Goal: Contribute content: Add original content to the website for others to see

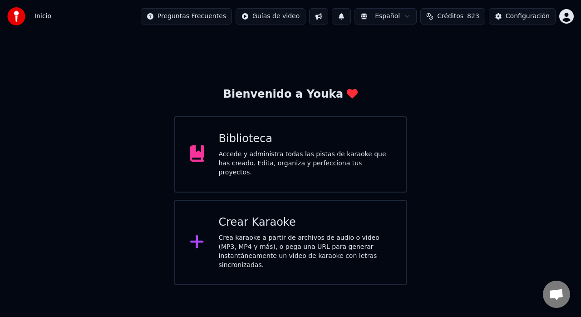
click at [261, 158] on div "Accede y administra todas las pistas de karaoke que has creado. Edita, organiza…" at bounding box center [305, 163] width 173 height 27
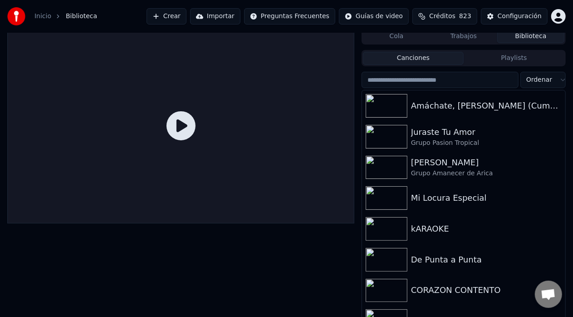
click at [187, 15] on button "Crear" at bounding box center [167, 16] width 40 height 16
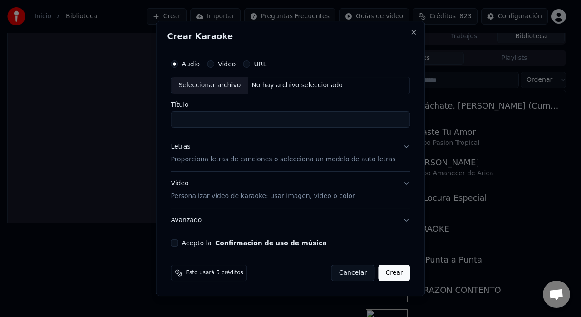
click at [267, 61] on label "URL" at bounding box center [260, 64] width 13 height 6
click at [250, 61] on button "URL" at bounding box center [246, 63] width 7 height 7
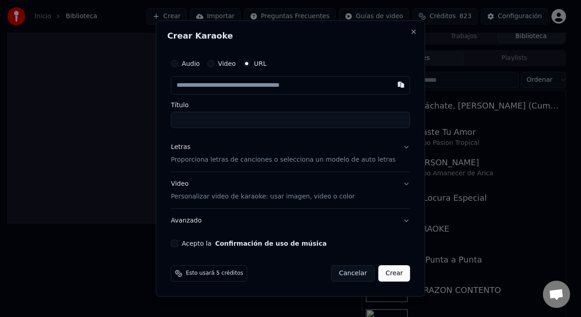
click at [262, 85] on input "text" at bounding box center [290, 85] width 239 height 18
click at [392, 84] on button "button" at bounding box center [401, 84] width 18 height 16
type input "**********"
click at [374, 159] on p "Proporciona letras de canciones o selecciona un modelo de auto letras" at bounding box center [283, 159] width 225 height 9
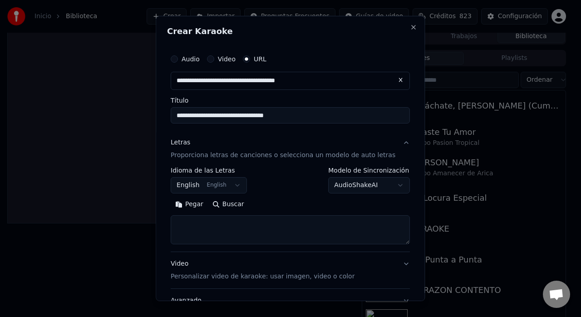
click at [237, 184] on button "English English" at bounding box center [209, 185] width 76 height 16
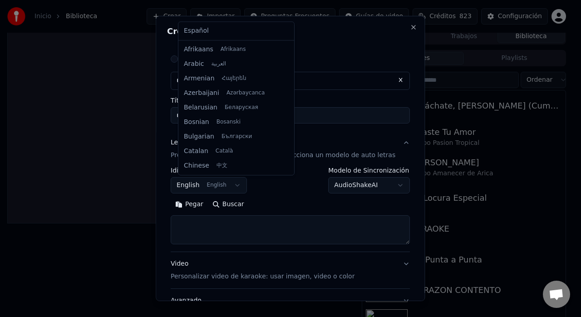
scroll to position [73, 0]
select select "**"
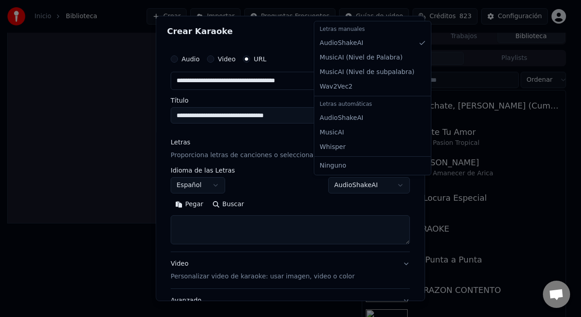
click at [384, 185] on body "**********" at bounding box center [286, 153] width 573 height 317
select select "**********"
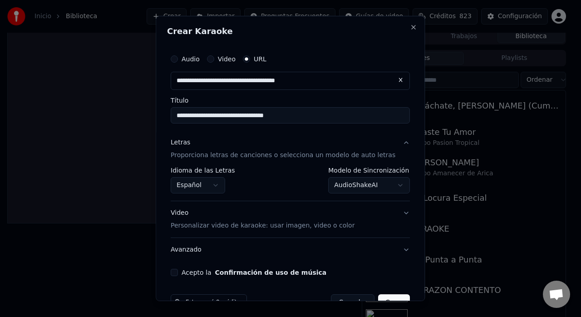
scroll to position [24, 0]
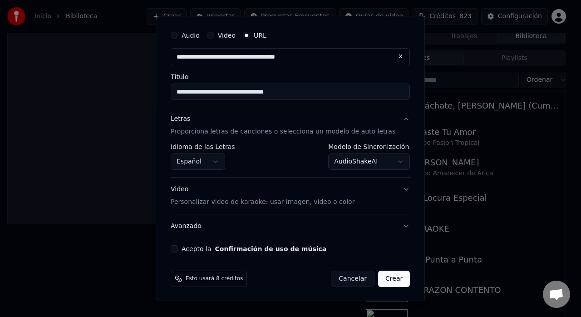
click at [387, 189] on button "Video Personalizar video de karaoke: usar imagen, video o color" at bounding box center [290, 196] width 239 height 36
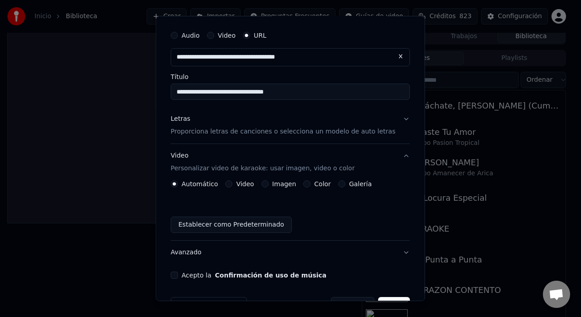
click at [362, 184] on label "Galería" at bounding box center [360, 184] width 23 height 6
click at [346, 184] on button "Galería" at bounding box center [341, 183] width 7 height 7
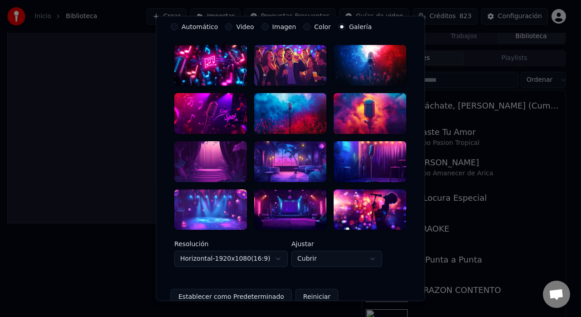
scroll to position [184, 0]
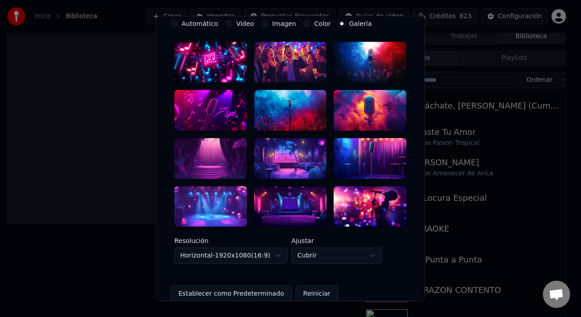
click at [361, 103] on div at bounding box center [370, 110] width 73 height 41
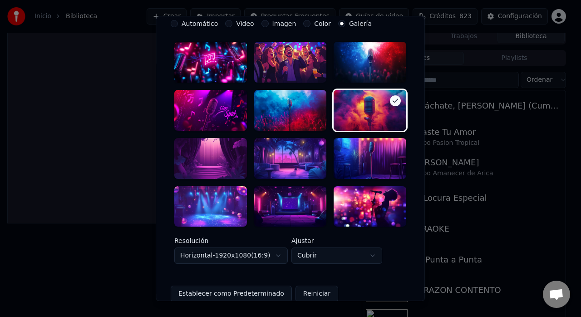
scroll to position [263, 0]
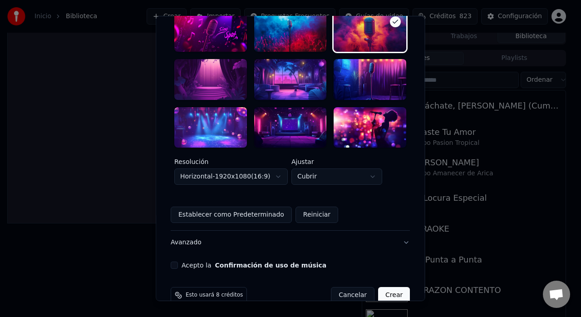
click at [178, 262] on button "Acepto la Confirmación de uso de música" at bounding box center [174, 265] width 7 height 7
click at [378, 287] on button "Crear" at bounding box center [394, 295] width 32 height 16
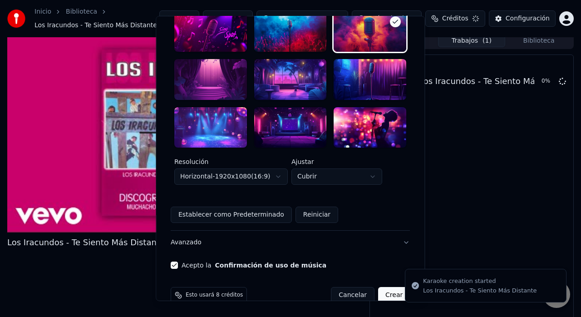
scroll to position [9, 0]
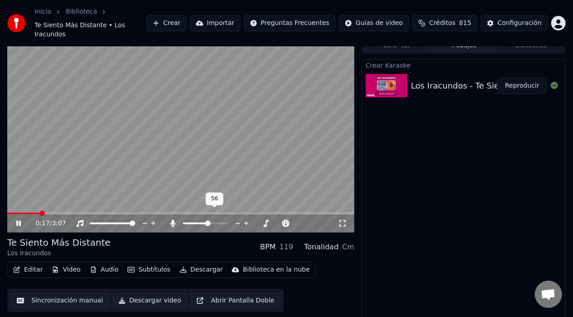
click at [209, 221] on span at bounding box center [207, 223] width 5 height 5
click at [102, 221] on span at bounding box center [102, 223] width 5 height 5
click at [35, 213] on span at bounding box center [38, 214] width 62 height 2
click at [128, 213] on span at bounding box center [67, 214] width 121 height 2
click at [113, 213] on span at bounding box center [60, 214] width 106 height 2
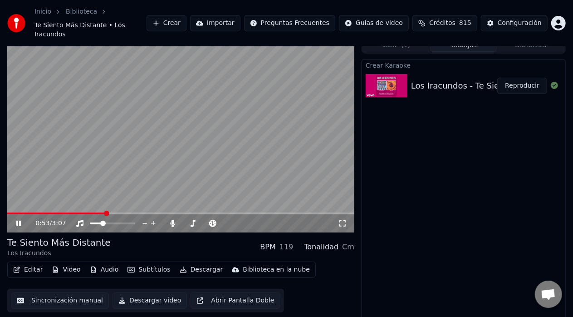
click at [105, 213] on span at bounding box center [56, 214] width 99 height 2
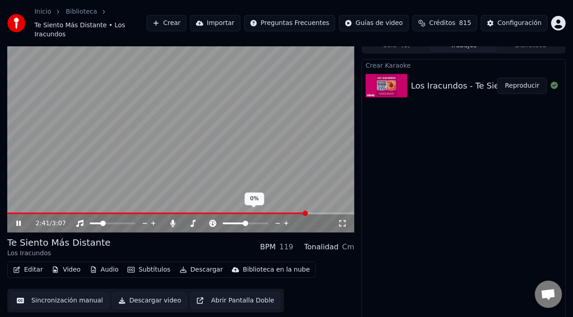
click at [276, 223] on icon at bounding box center [278, 223] width 5 height 1
click at [255, 213] on span at bounding box center [131, 214] width 249 height 2
click at [274, 213] on span at bounding box center [140, 214] width 267 height 2
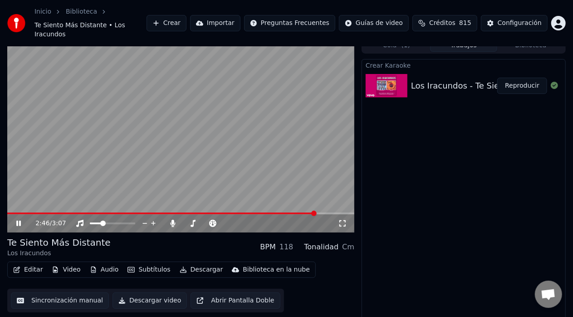
click at [19, 213] on span at bounding box center [161, 214] width 309 height 2
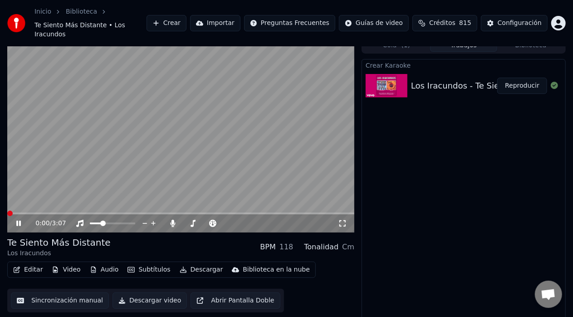
click at [7, 211] on span at bounding box center [9, 213] width 5 height 5
click at [25, 263] on button "Editar" at bounding box center [28, 269] width 37 height 13
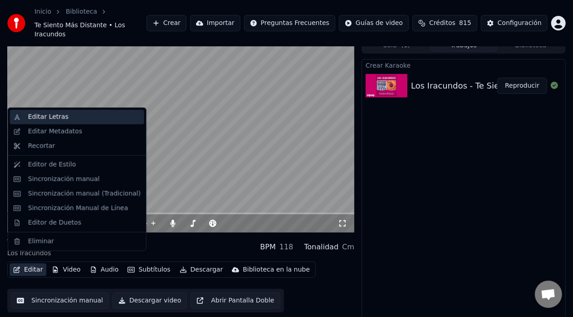
click at [52, 117] on div "Editar Letras" at bounding box center [48, 117] width 40 height 9
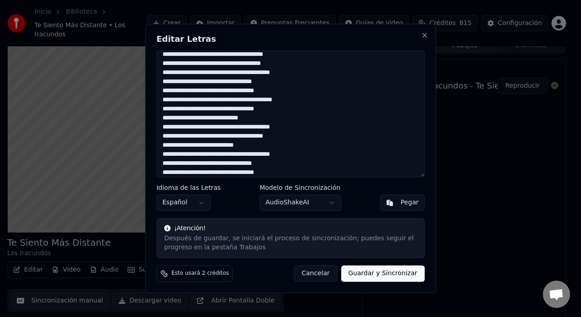
scroll to position [23, 0]
click at [207, 109] on textarea at bounding box center [291, 113] width 268 height 127
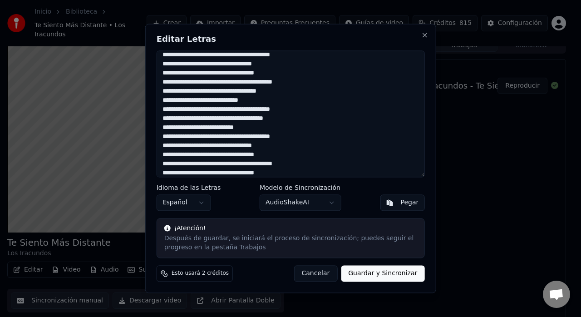
scroll to position [42, 0]
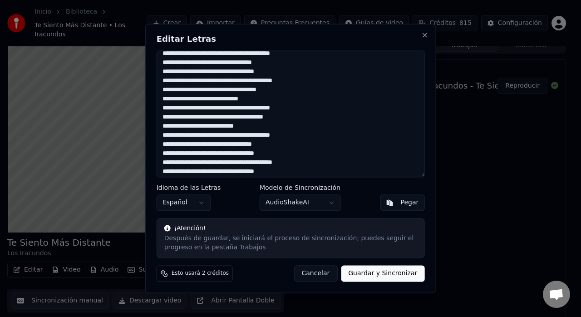
click at [183, 109] on textarea at bounding box center [291, 113] width 268 height 127
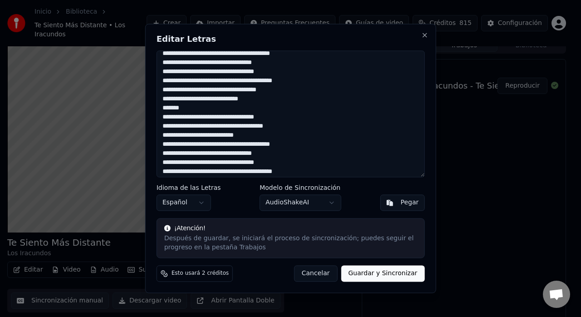
scroll to position [103, 0]
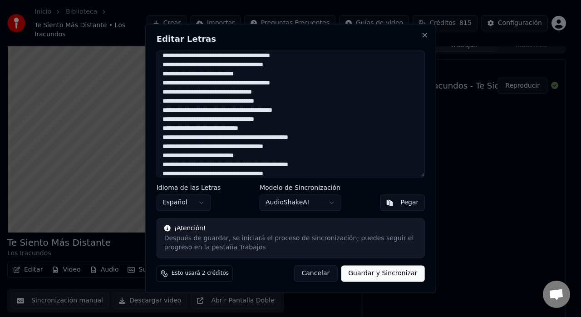
click at [265, 67] on textarea at bounding box center [291, 113] width 268 height 127
click at [286, 64] on textarea at bounding box center [291, 113] width 268 height 127
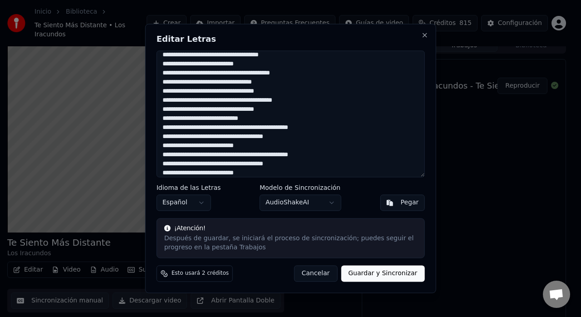
scroll to position [115, 0]
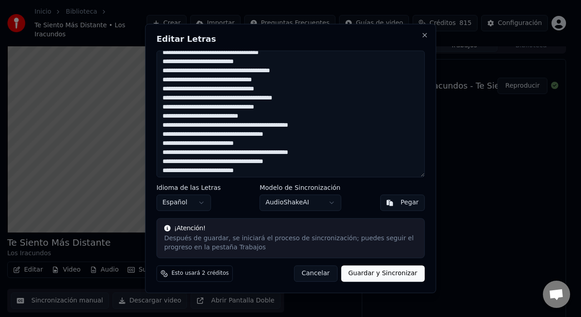
click at [207, 108] on textarea at bounding box center [291, 113] width 268 height 127
click at [266, 137] on textarea at bounding box center [291, 113] width 268 height 127
click at [286, 135] on textarea at bounding box center [291, 113] width 268 height 127
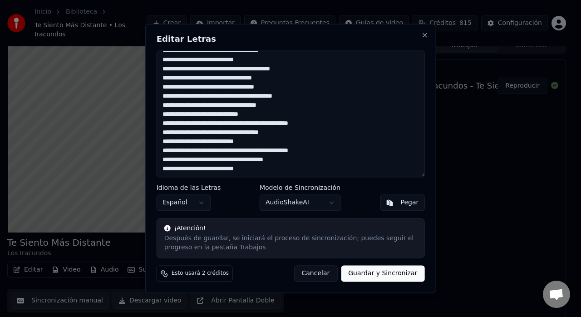
click at [266, 161] on textarea at bounding box center [291, 113] width 268 height 127
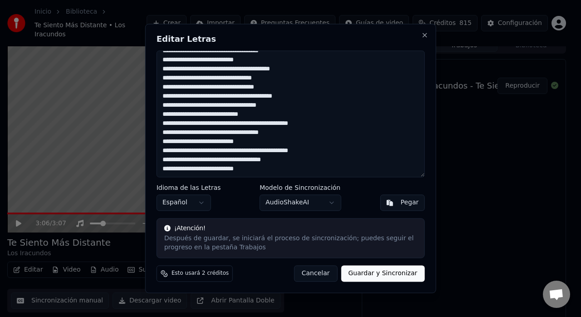
click at [286, 162] on textarea at bounding box center [291, 113] width 268 height 127
type textarea "**********"
click at [398, 272] on button "Guardar y Sincronizar" at bounding box center [383, 274] width 84 height 16
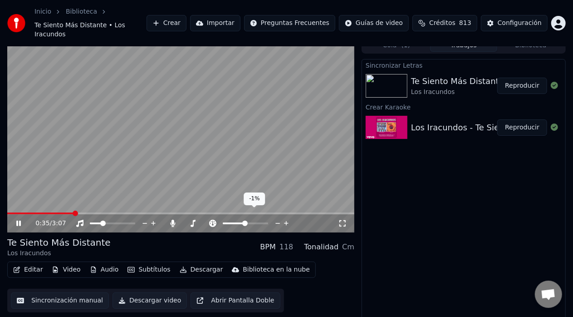
click at [275, 219] on icon at bounding box center [278, 223] width 9 height 9
click at [286, 219] on icon at bounding box center [286, 223] width 9 height 9
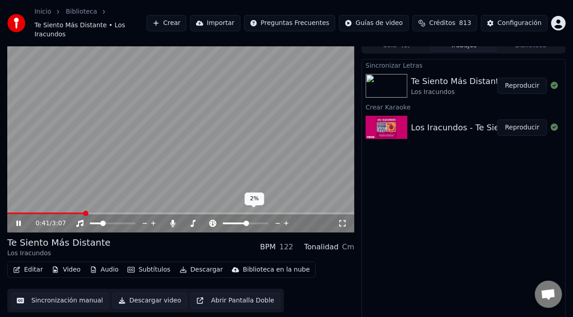
click at [286, 219] on icon at bounding box center [286, 223] width 9 height 9
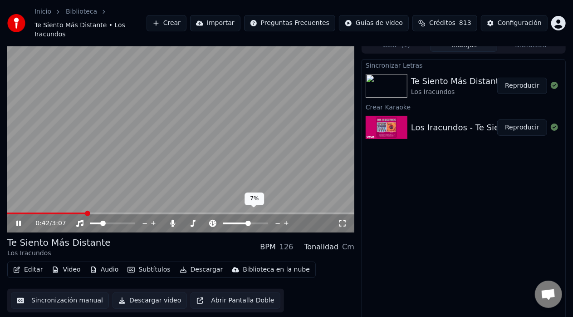
click at [286, 219] on icon at bounding box center [286, 223] width 9 height 9
click at [278, 223] on icon at bounding box center [278, 223] width 5 height 1
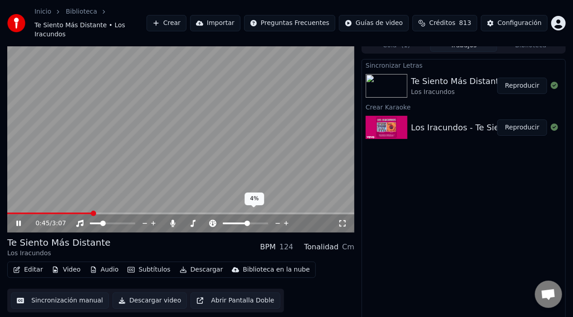
click at [278, 223] on icon at bounding box center [278, 223] width 5 height 1
click at [256, 219] on icon at bounding box center [258, 223] width 9 height 9
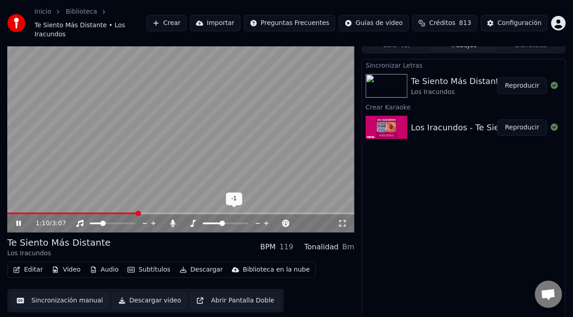
click at [265, 219] on icon at bounding box center [266, 223] width 9 height 9
click at [258, 219] on icon at bounding box center [258, 223] width 9 height 9
click at [145, 203] on video at bounding box center [180, 134] width 347 height 195
click at [146, 213] on span at bounding box center [76, 214] width 139 height 2
click at [136, 161] on video at bounding box center [180, 134] width 347 height 195
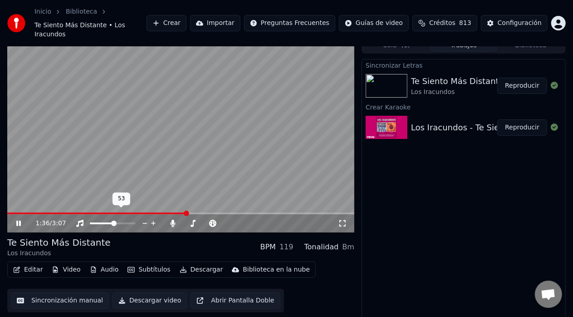
click at [114, 222] on span at bounding box center [112, 223] width 45 height 2
click at [183, 223] on span at bounding box center [185, 223] width 5 height 5
click at [135, 221] on span at bounding box center [132, 223] width 5 height 5
click at [12, 213] on span at bounding box center [9, 214] width 5 height 2
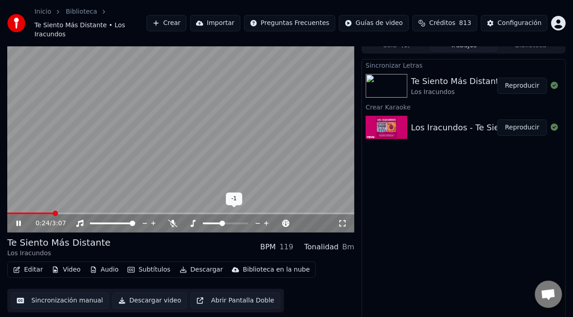
click at [265, 219] on icon at bounding box center [266, 223] width 9 height 9
click at [136, 213] on span at bounding box center [72, 214] width 130 height 2
click at [132, 213] on span at bounding box center [69, 214] width 124 height 2
click at [258, 219] on icon at bounding box center [258, 223] width 9 height 9
click at [22, 213] on span at bounding box center [87, 214] width 160 height 2
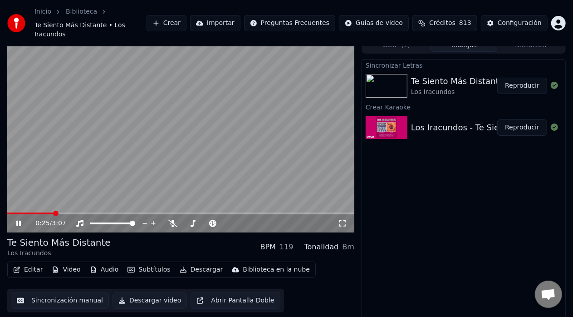
click at [16, 220] on icon at bounding box center [25, 223] width 21 height 7
click at [12, 211] on span at bounding box center [13, 213] width 5 height 5
click at [7, 211] on span at bounding box center [9, 213] width 5 height 5
click at [16, 220] on icon at bounding box center [18, 223] width 5 height 6
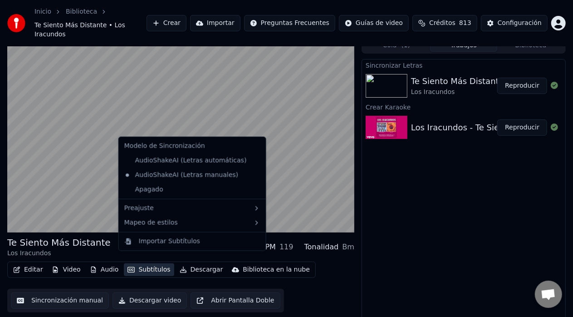
click at [147, 263] on button "Subtítulos" at bounding box center [149, 269] width 50 height 13
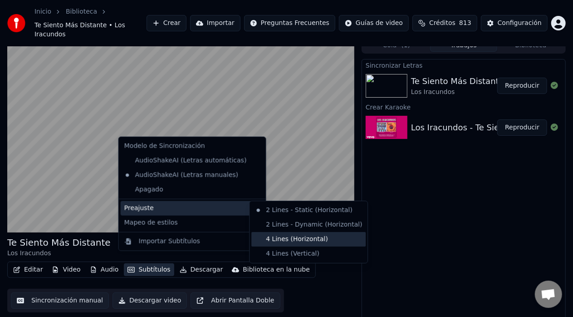
click at [275, 236] on div "4 Lines (Horizontal)" at bounding box center [309, 239] width 114 height 15
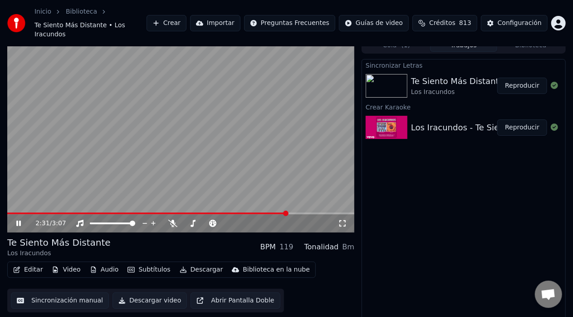
click at [288, 213] on span at bounding box center [180, 214] width 347 height 2
click at [183, 221] on span at bounding box center [185, 223] width 5 height 5
click at [135, 221] on span at bounding box center [132, 223] width 5 height 5
click at [185, 221] on span at bounding box center [185, 223] width 5 height 5
click at [183, 221] on span at bounding box center [185, 223] width 5 height 5
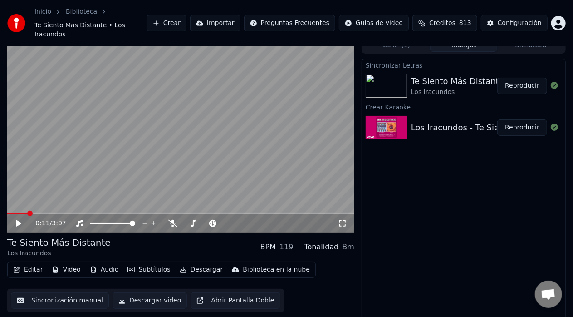
click at [28, 213] on span at bounding box center [17, 214] width 20 height 2
click at [27, 211] on span at bounding box center [29, 213] width 5 height 5
click at [20, 220] on icon at bounding box center [25, 223] width 21 height 7
click at [0, 145] on div "0:13 / 3:07 Te Siento Más Distante Los Iracundos BPM 119 Tonalidad Bm Editar Vi…" at bounding box center [286, 182] width 573 height 291
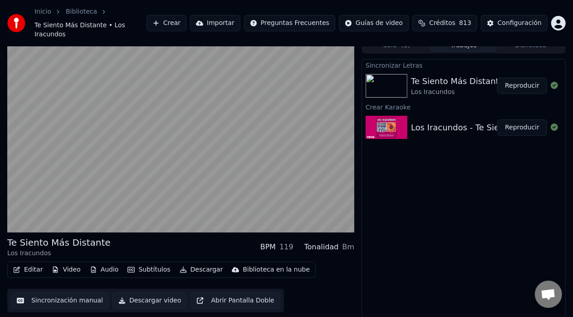
click at [156, 292] on button "Descargar video" at bounding box center [150, 300] width 74 height 16
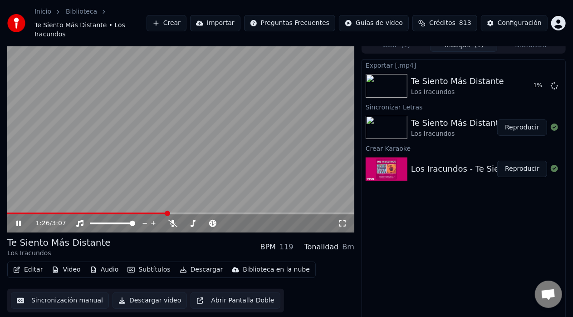
click at [19, 220] on icon at bounding box center [25, 223] width 21 height 7
